Goal: Check status

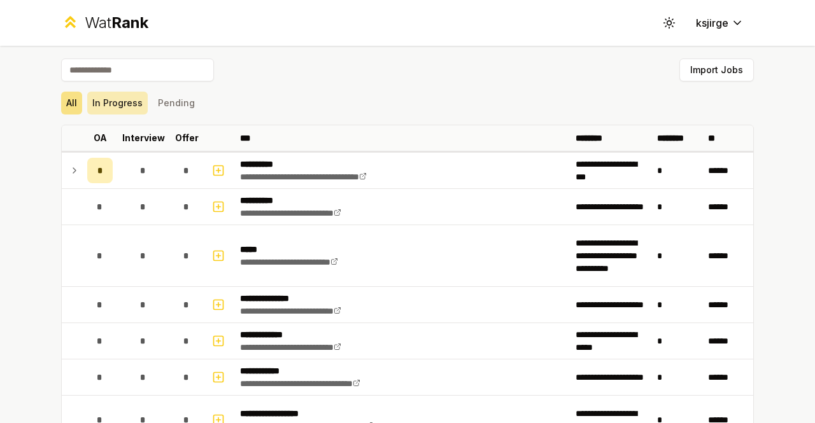
click at [127, 101] on button "In Progress" at bounding box center [117, 103] width 60 height 23
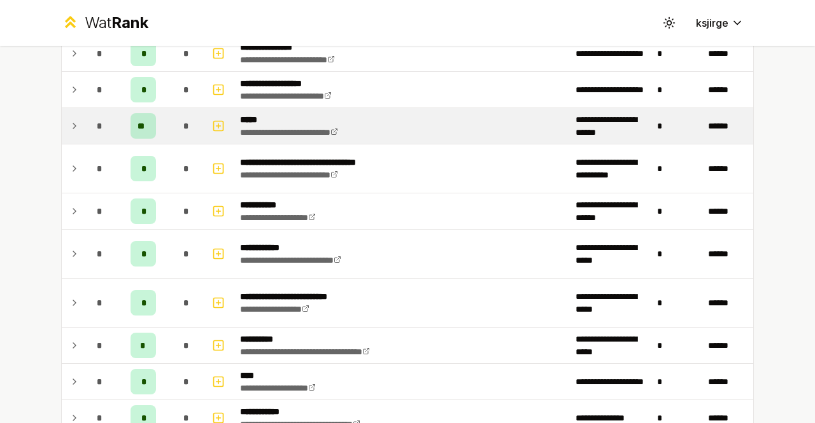
scroll to position [189, 0]
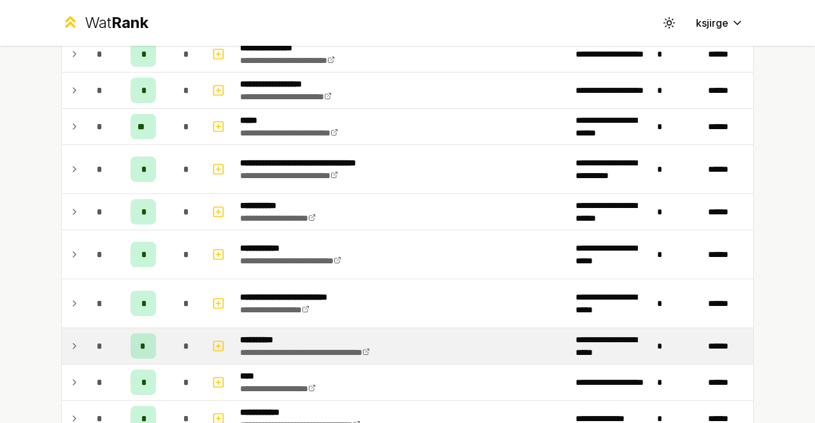
click at [69, 346] on icon at bounding box center [74, 346] width 10 height 15
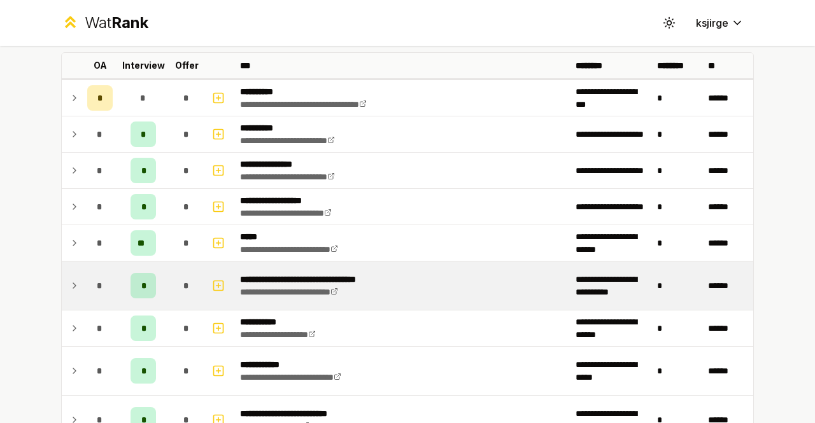
scroll to position [78, 0]
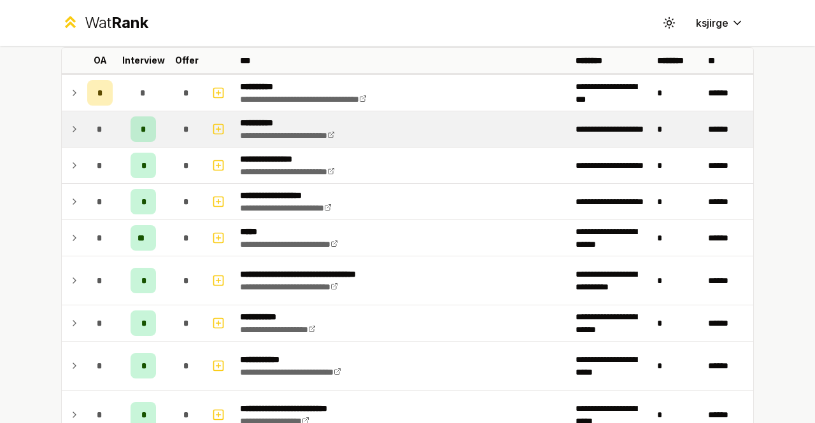
click at [69, 125] on icon at bounding box center [74, 129] width 10 height 15
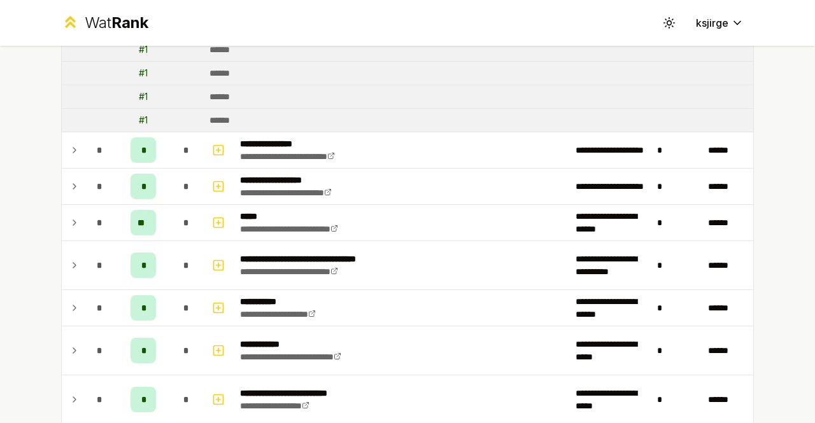
scroll to position [214, 0]
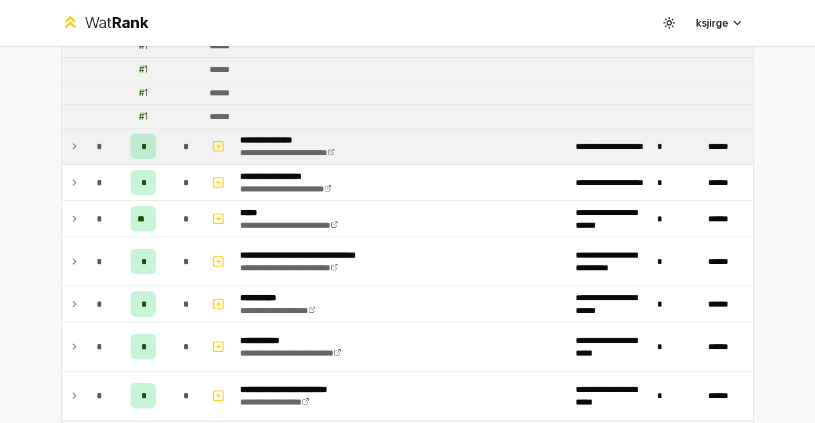
click at [70, 142] on icon at bounding box center [74, 146] width 10 height 15
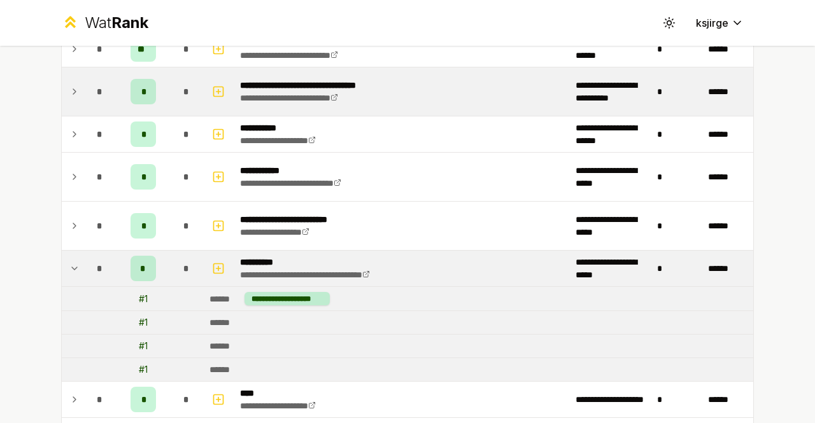
scroll to position [416, 0]
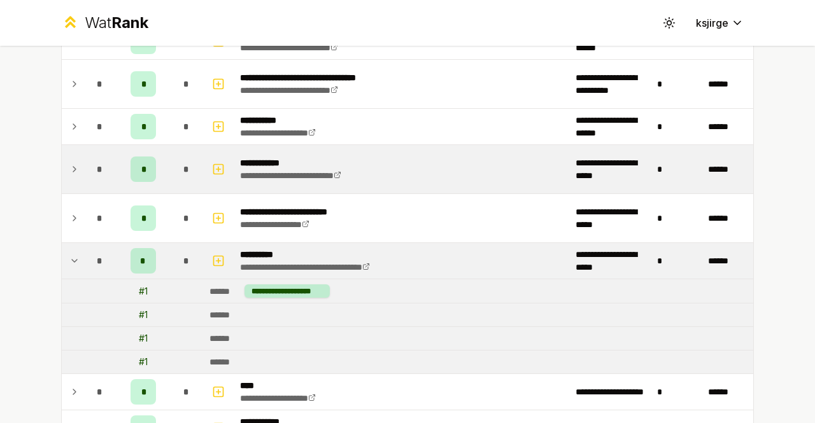
click at [62, 171] on td at bounding box center [72, 169] width 20 height 48
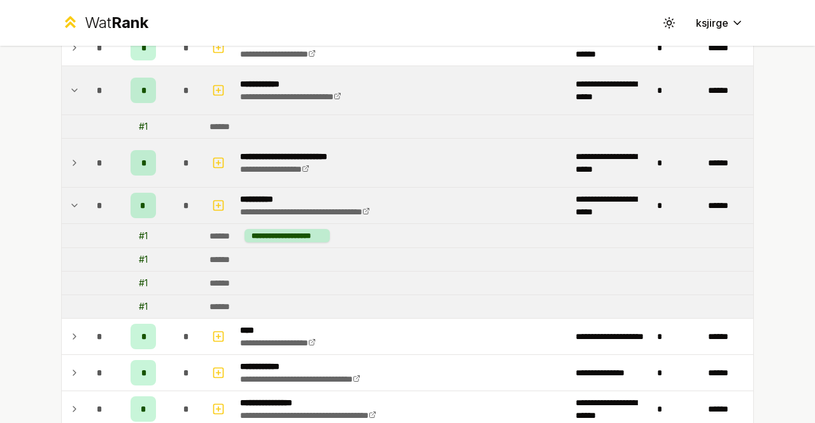
scroll to position [493, 0]
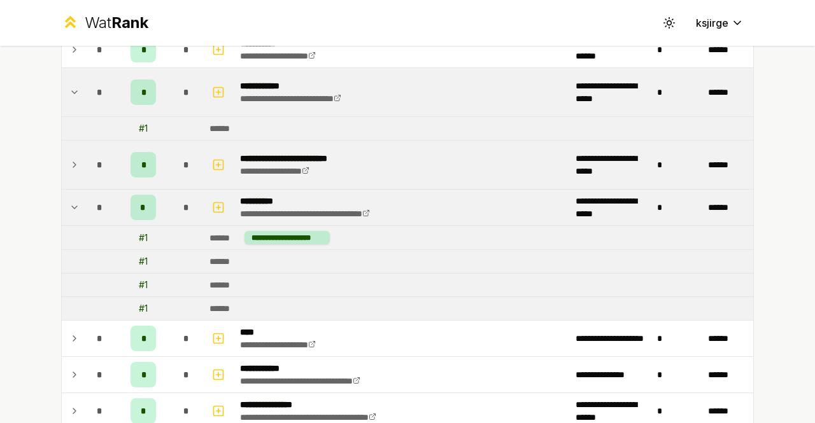
click at [73, 164] on icon at bounding box center [74, 164] width 10 height 15
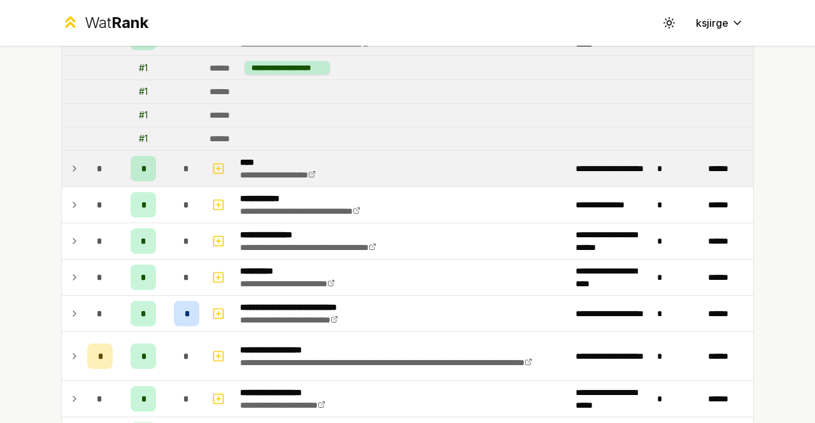
scroll to position [687, 0]
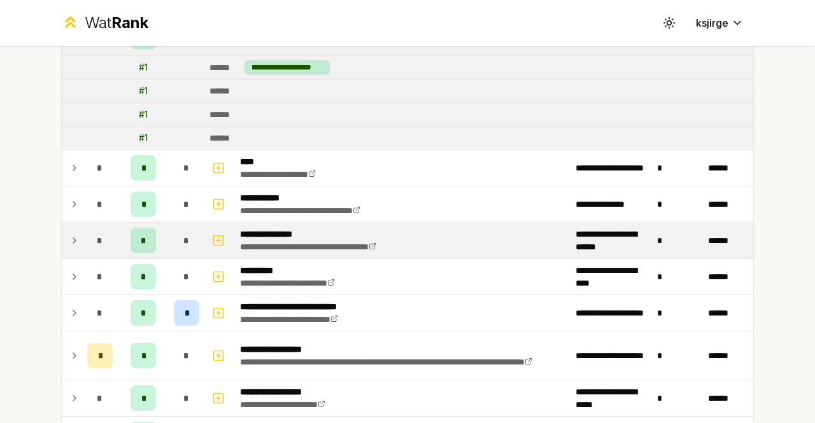
click at [69, 241] on icon at bounding box center [74, 240] width 10 height 15
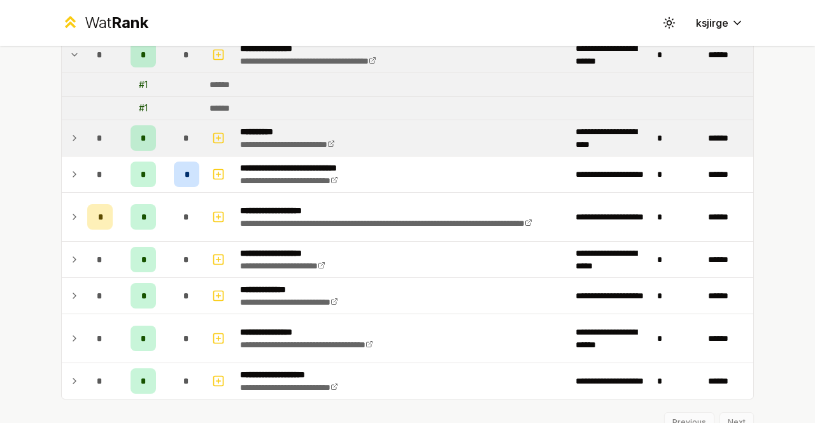
scroll to position [873, 0]
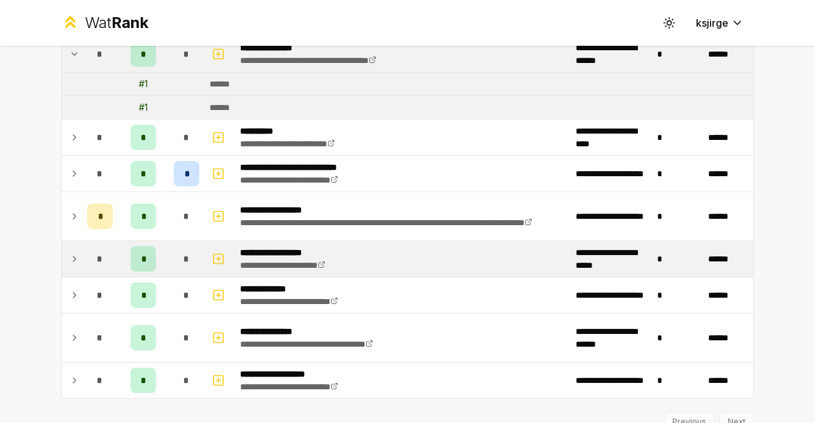
click at [62, 248] on td at bounding box center [72, 259] width 20 height 36
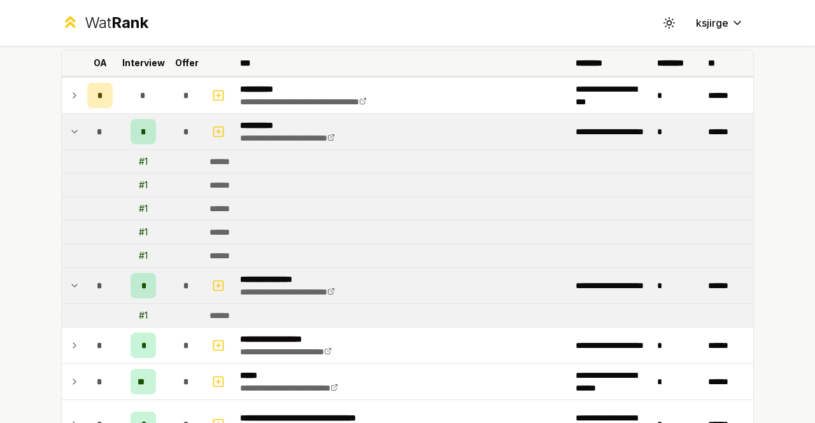
scroll to position [0, 0]
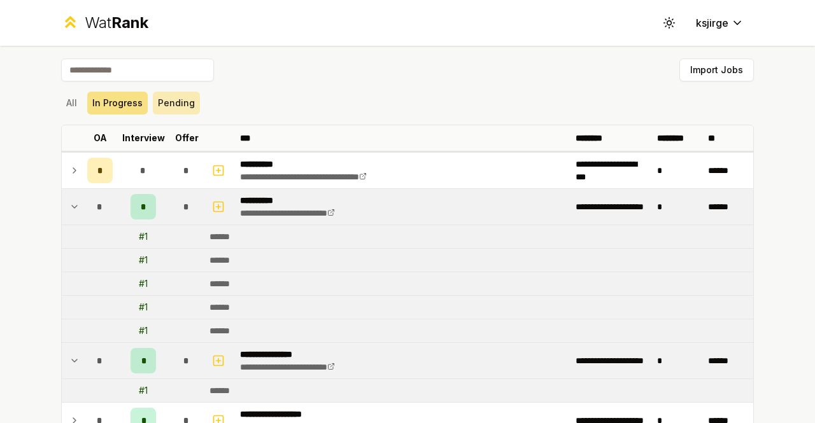
click at [165, 103] on button "Pending" at bounding box center [176, 103] width 47 height 23
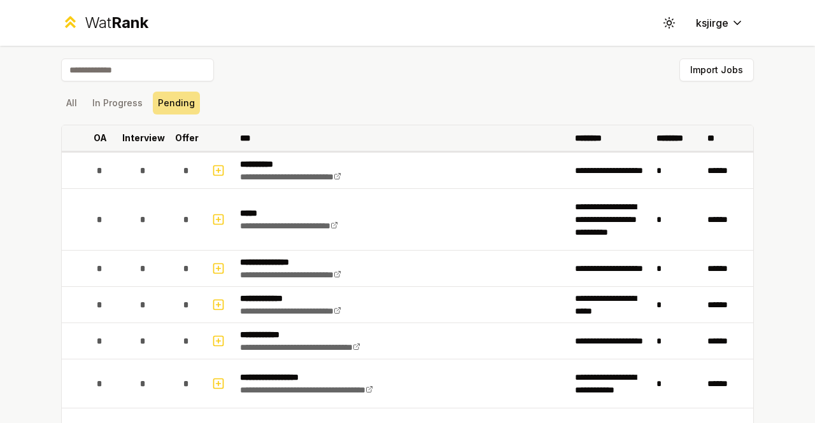
click at [185, 140] on p "Offer" at bounding box center [187, 138] width 24 height 13
click at [186, 135] on p "Offer" at bounding box center [181, 138] width 24 height 13
click at [102, 102] on button "In Progress" at bounding box center [117, 103] width 60 height 23
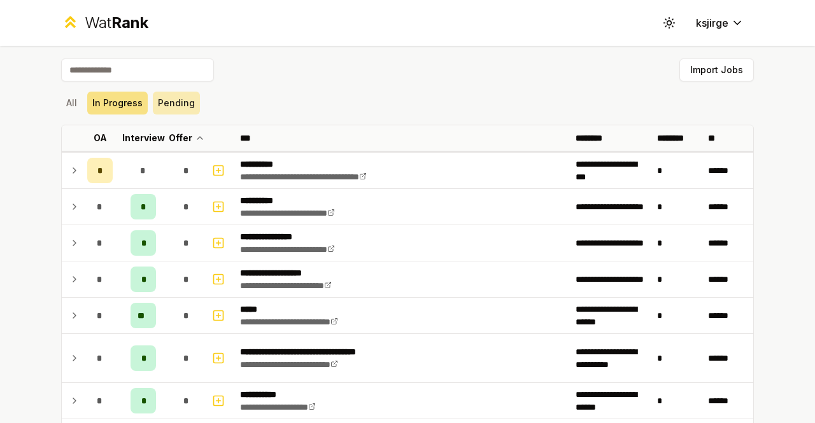
click at [178, 102] on button "Pending" at bounding box center [176, 103] width 47 height 23
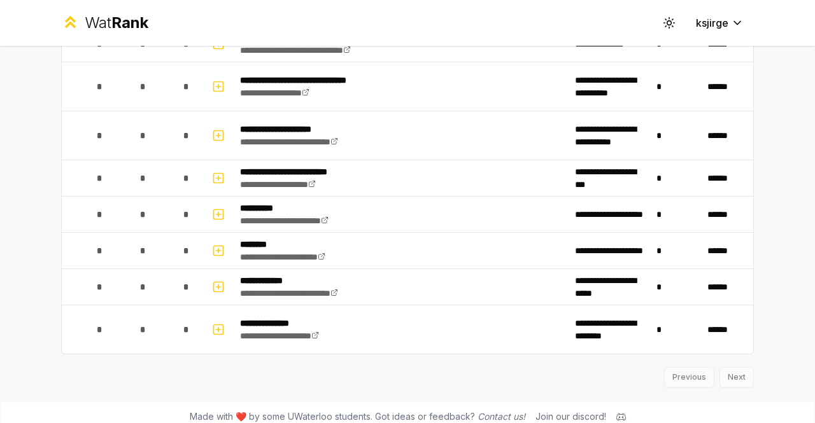
scroll to position [1663, 0]
